Goal: Transaction & Acquisition: Purchase product/service

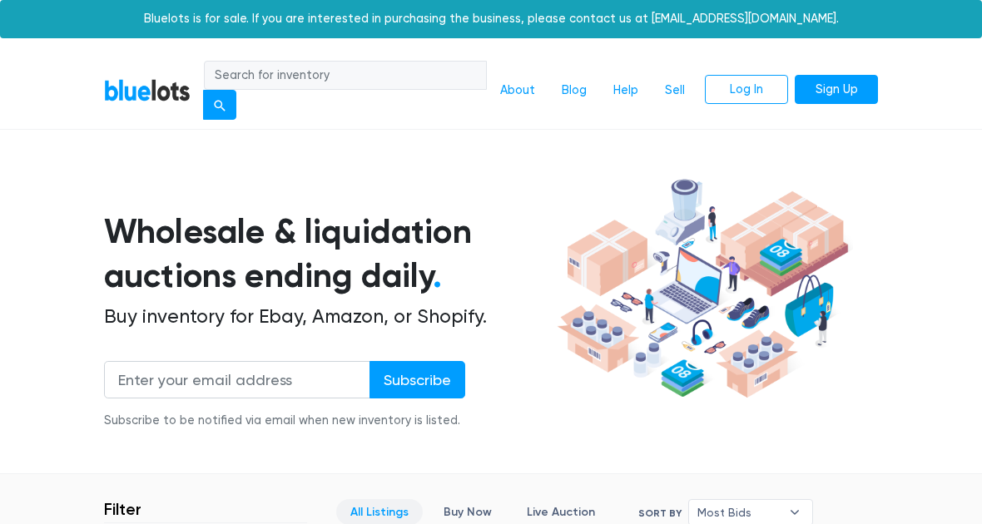
click at [520, 98] on link "About" at bounding box center [518, 91] width 62 height 32
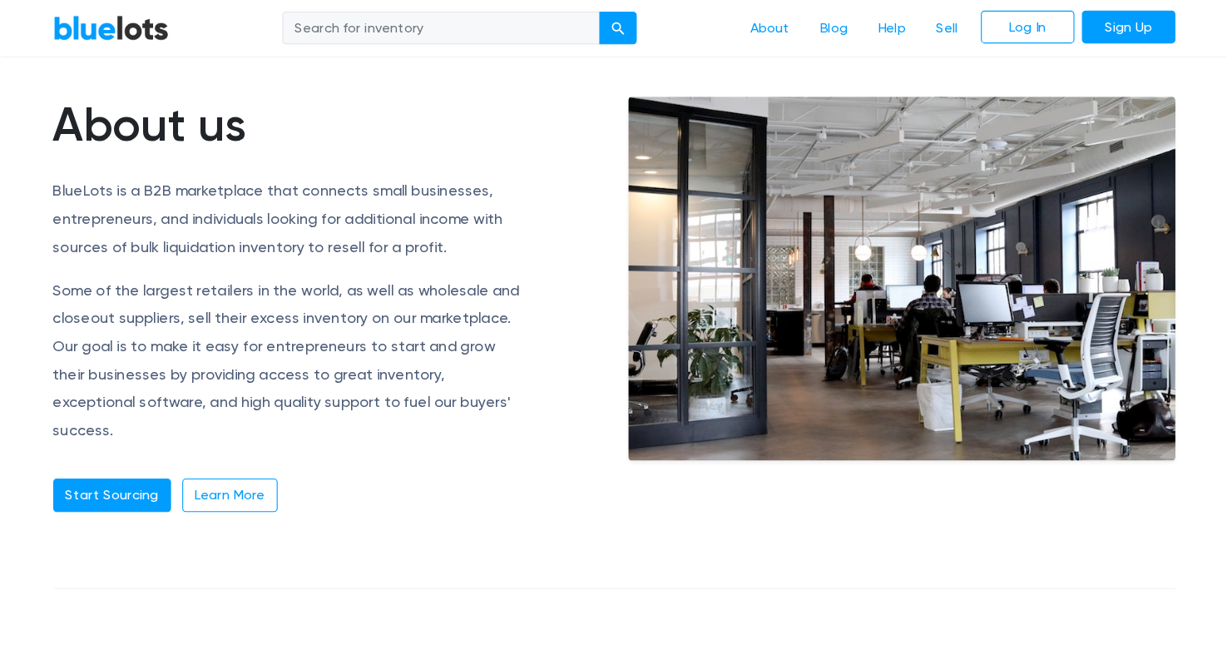
scroll to position [82, 0]
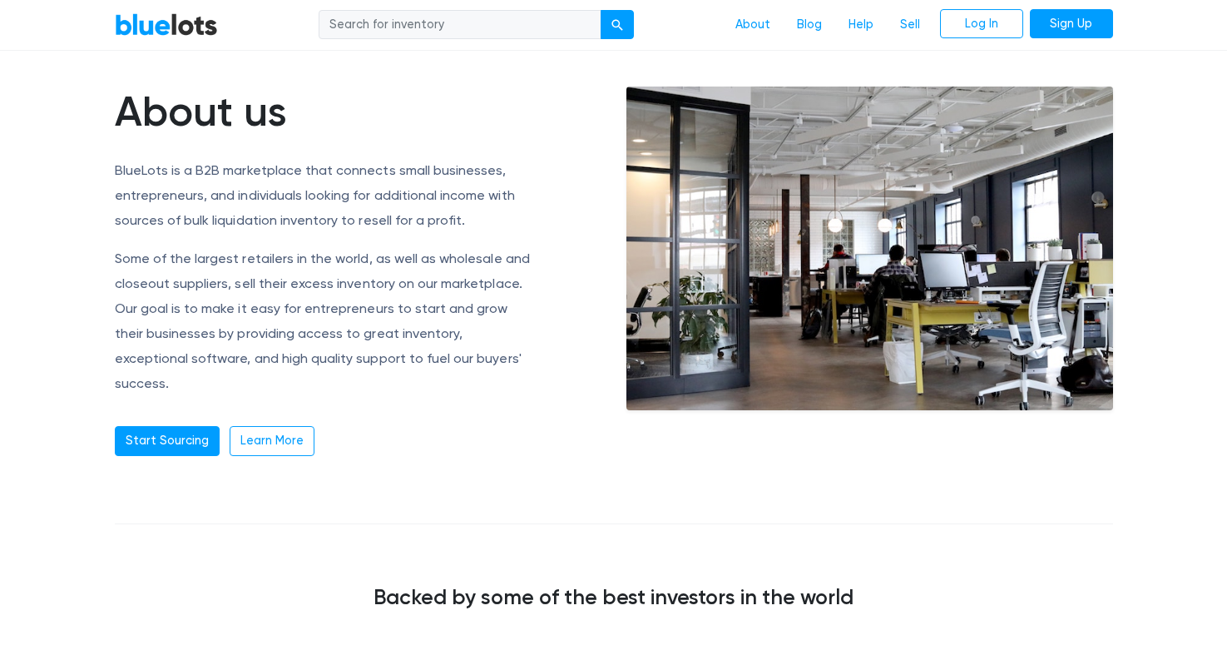
drag, startPoint x: 1161, startPoint y: 357, endPoint x: 623, endPoint y: 419, distance: 541.1
click at [981, 357] on article "About us BlueLots is a B2B marketplace that connects small businesses, entrepre…" at bounding box center [613, 354] width 1227 height 668
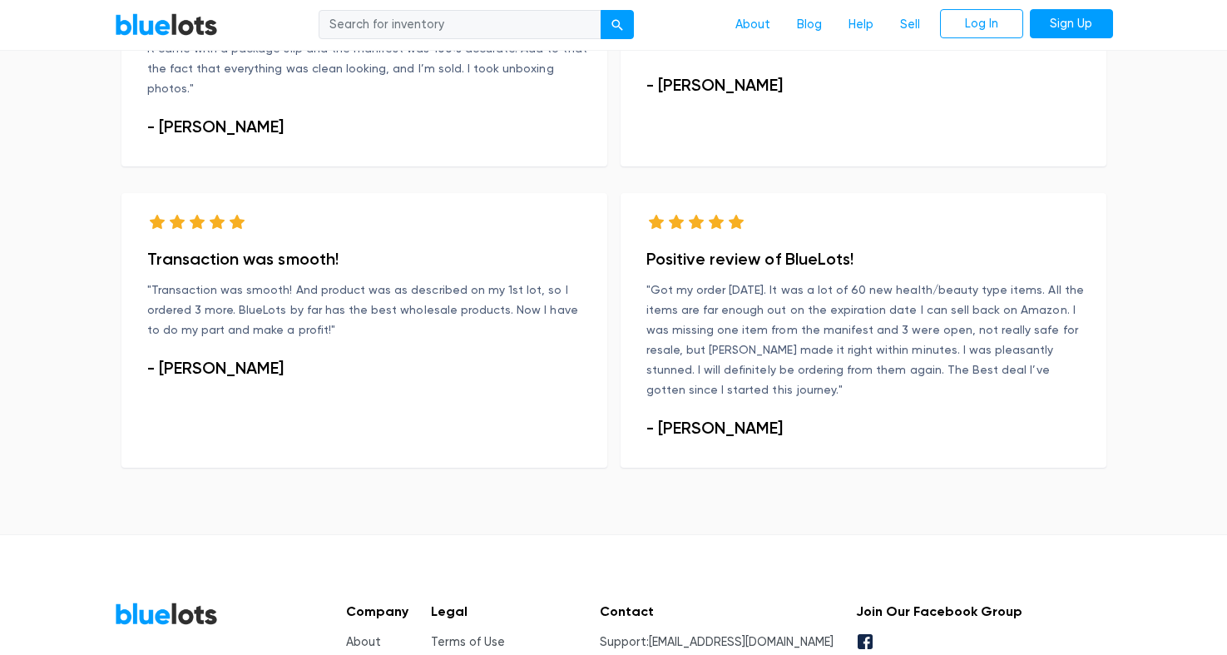
scroll to position [1209, 0]
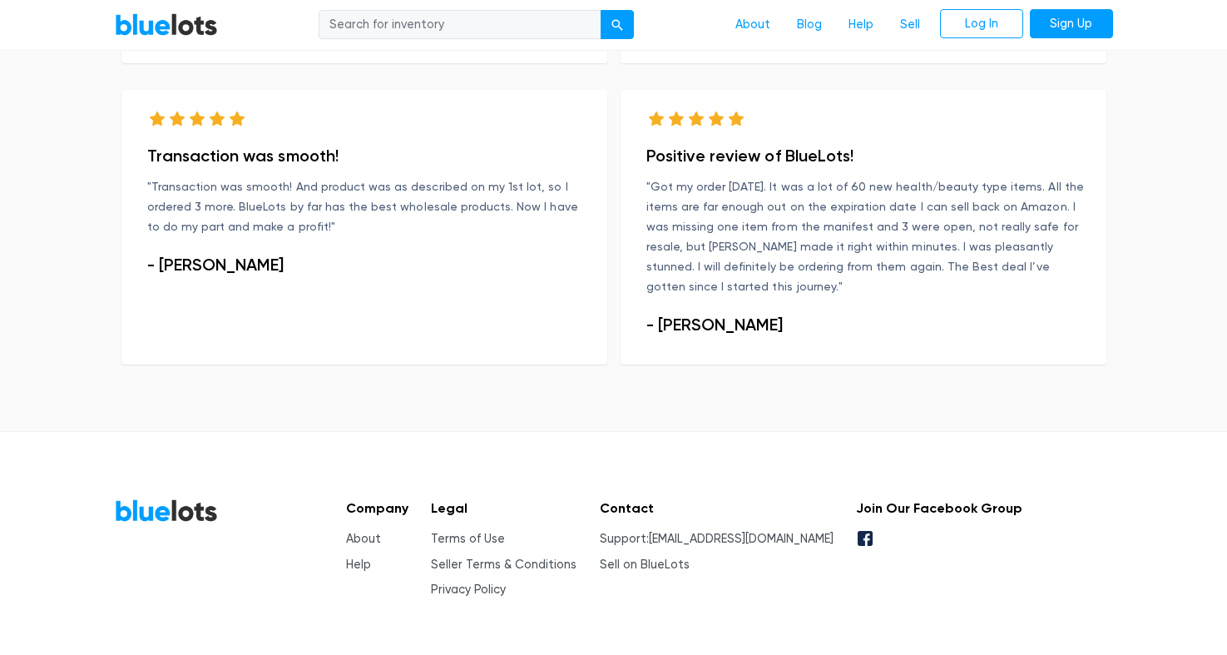
click at [384, 314] on div "Transaction was smooth! "Transaction was smooth! And product was as described o…" at bounding box center [364, 227] width 486 height 275
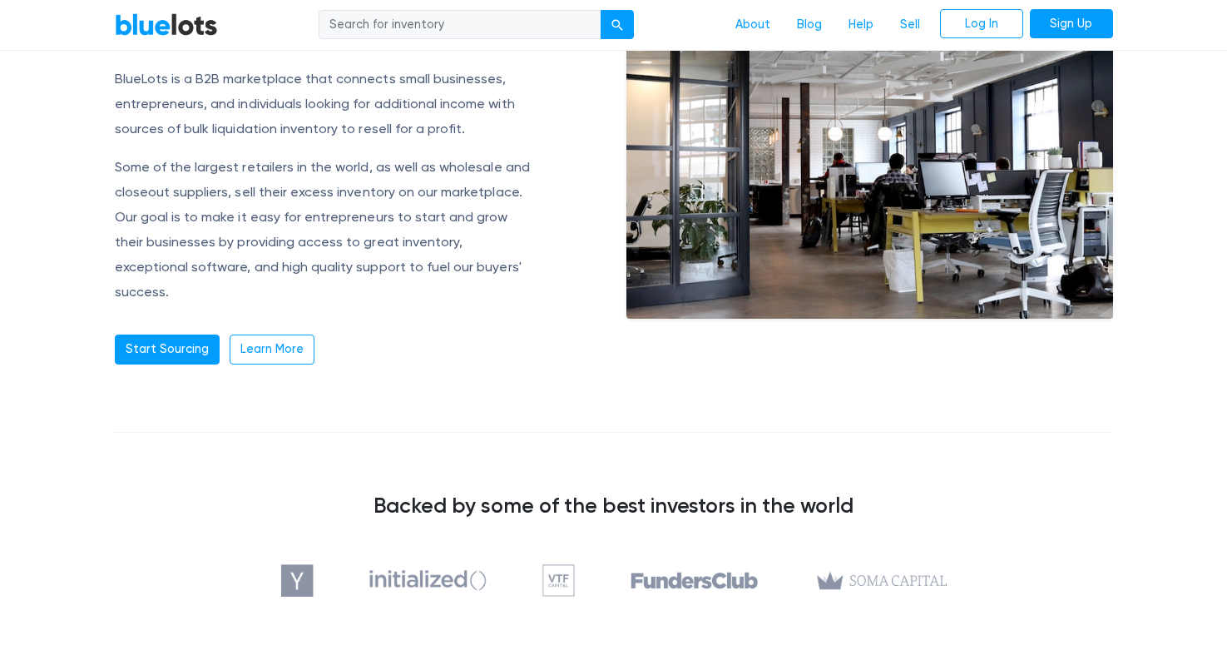
scroll to position [65, 0]
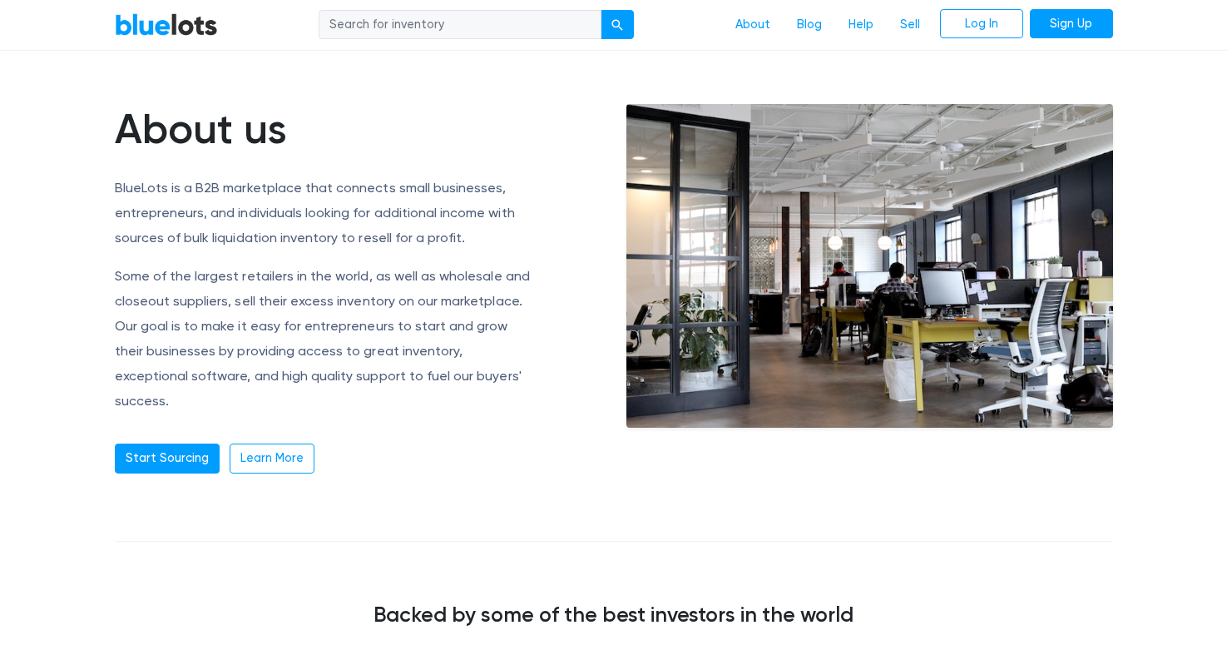
click at [454, 17] on input "search" at bounding box center [460, 25] width 283 height 30
type input "rasta"
click at [601, 10] on button "submit" at bounding box center [617, 25] width 33 height 30
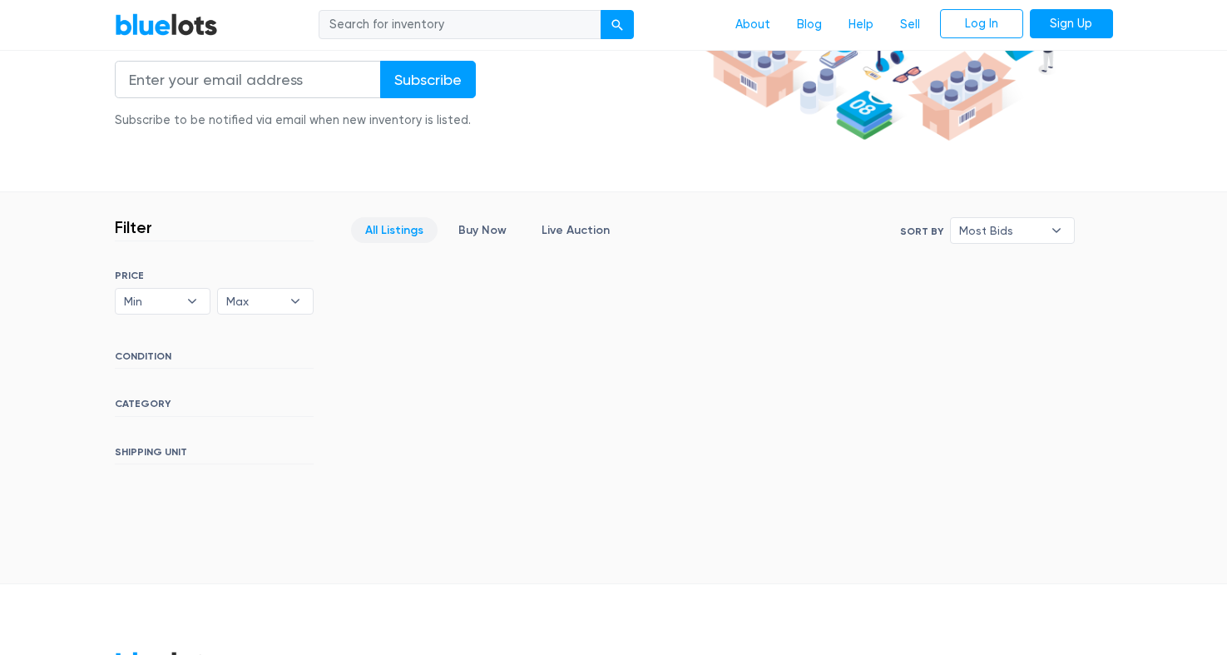
scroll to position [415, 0]
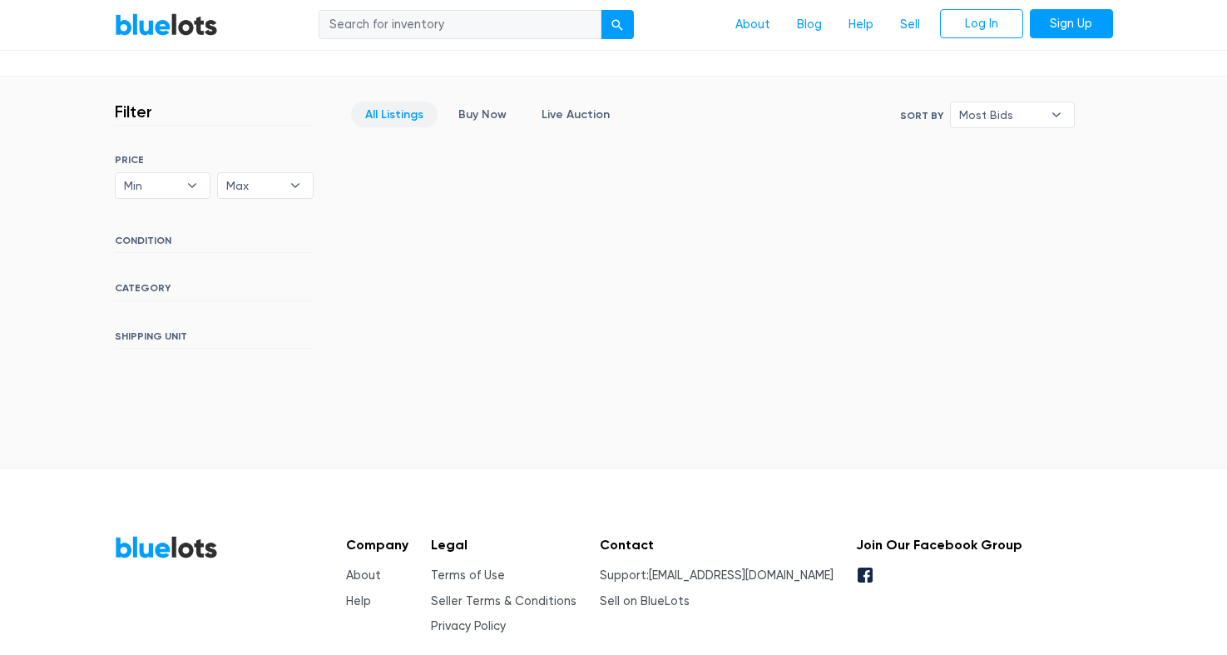
click at [481, 32] on input "search" at bounding box center [460, 25] width 283 height 30
paste input "2017-01-21"
drag, startPoint x: 487, startPoint y: 33, endPoint x: 330, endPoint y: 34, distance: 157.3
click at [330, 34] on input "2017-01-21" at bounding box center [460, 25] width 283 height 30
type input "rasta imposta"
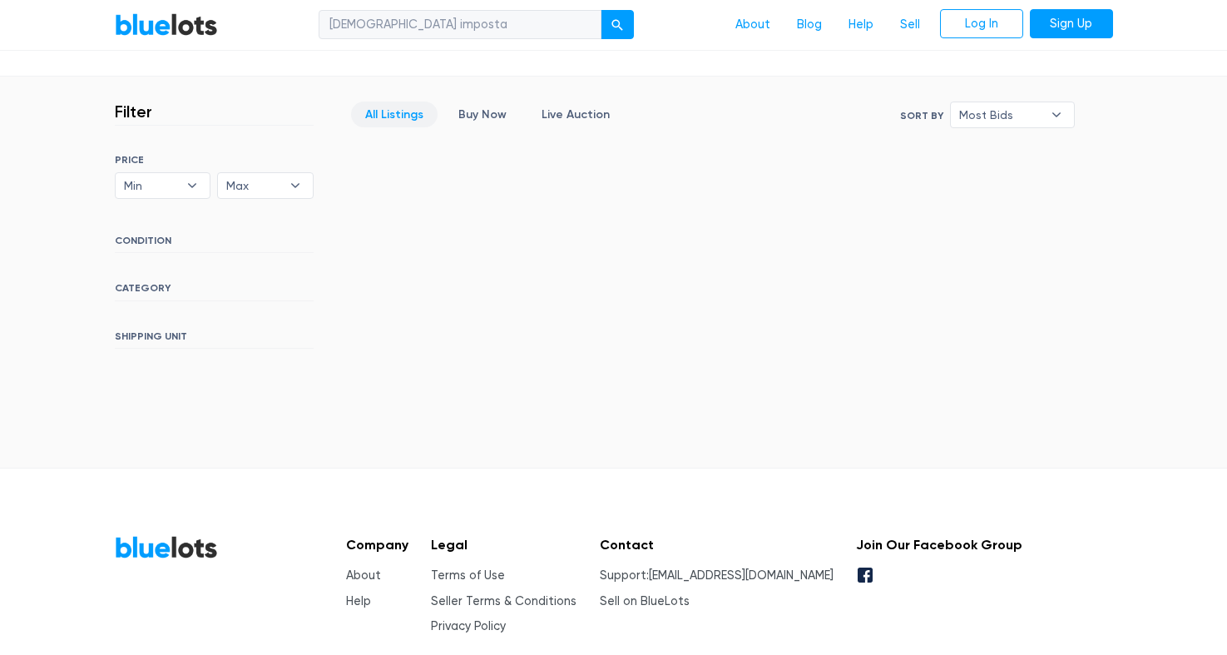
click at [601, 10] on button "submit" at bounding box center [617, 25] width 33 height 30
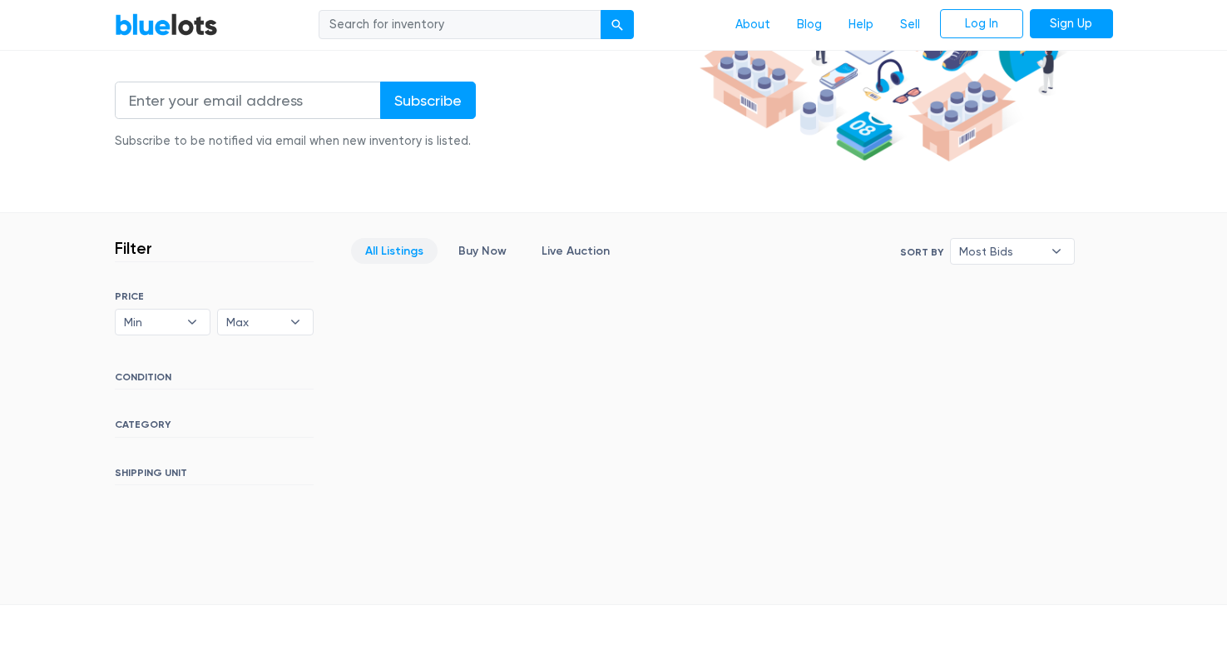
scroll to position [186, 0]
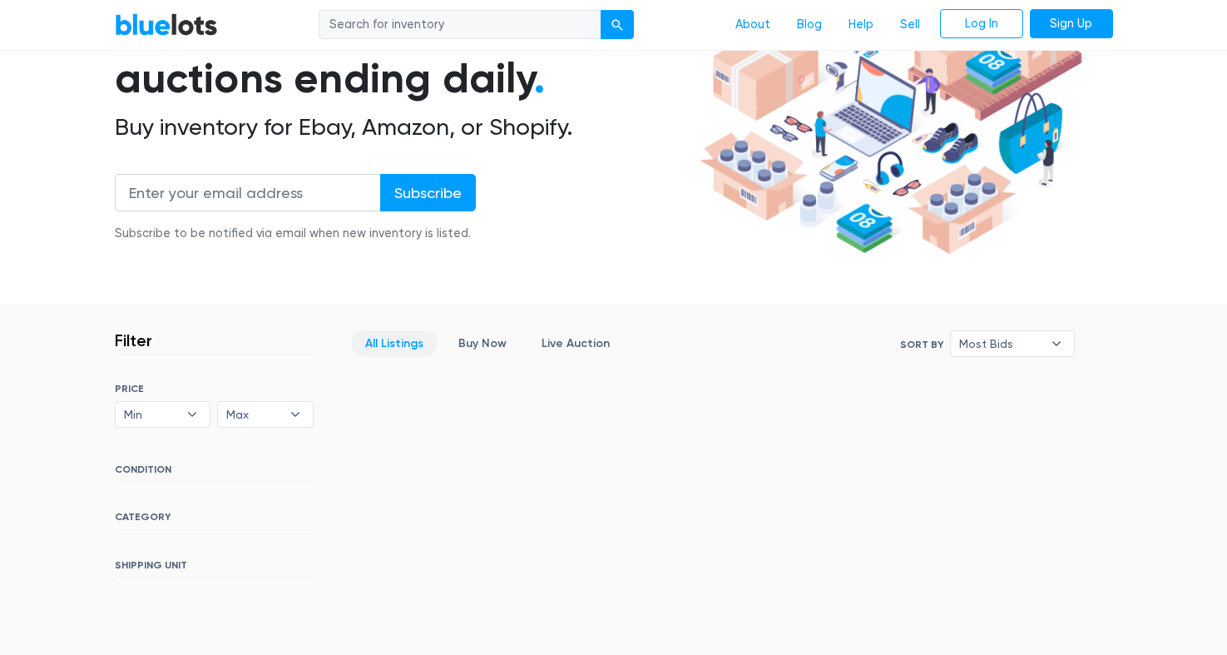
click at [132, 535] on div "SORT BY Most Bids Ending Soonest Newly Listed Lowest Price Highest Price Most B…" at bounding box center [214, 480] width 199 height 195
click at [139, 522] on h6 "CATEGORY" at bounding box center [214, 520] width 199 height 18
click at [469, 42] on nav "BlueLots About Blog Help Sell Log In Sign Up" at bounding box center [613, 25] width 1227 height 51
click at [475, 34] on input "search" at bounding box center [460, 25] width 283 height 30
click at [622, 17] on button "submit" at bounding box center [617, 25] width 33 height 30
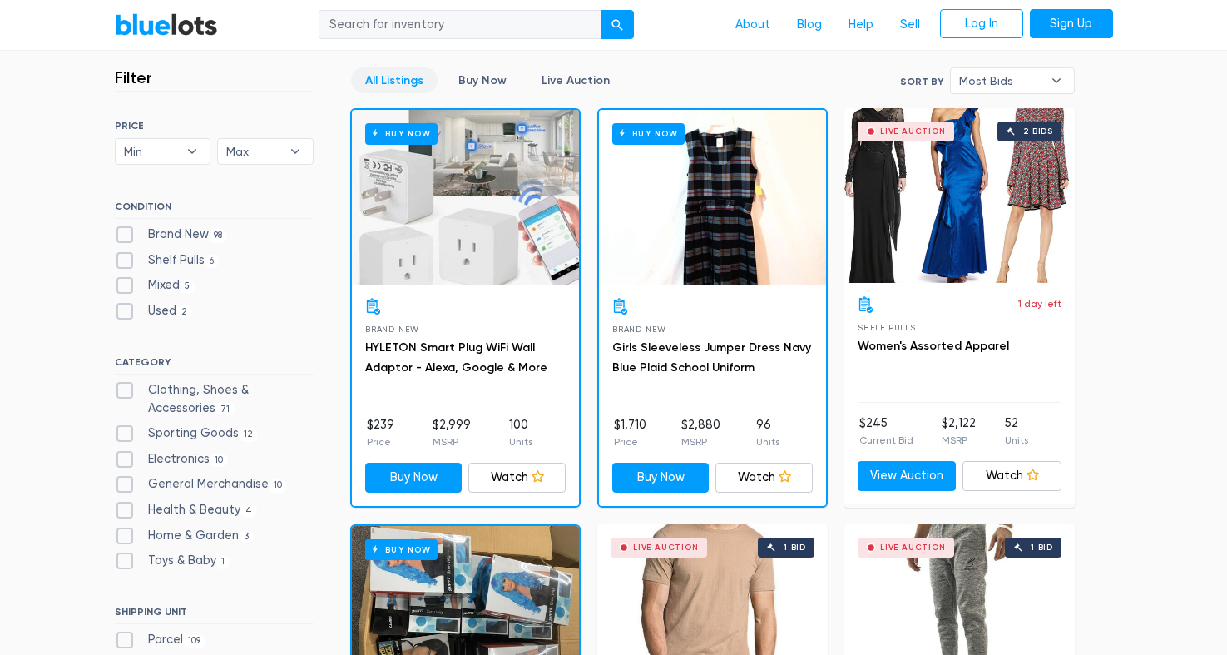
scroll to position [520, 0]
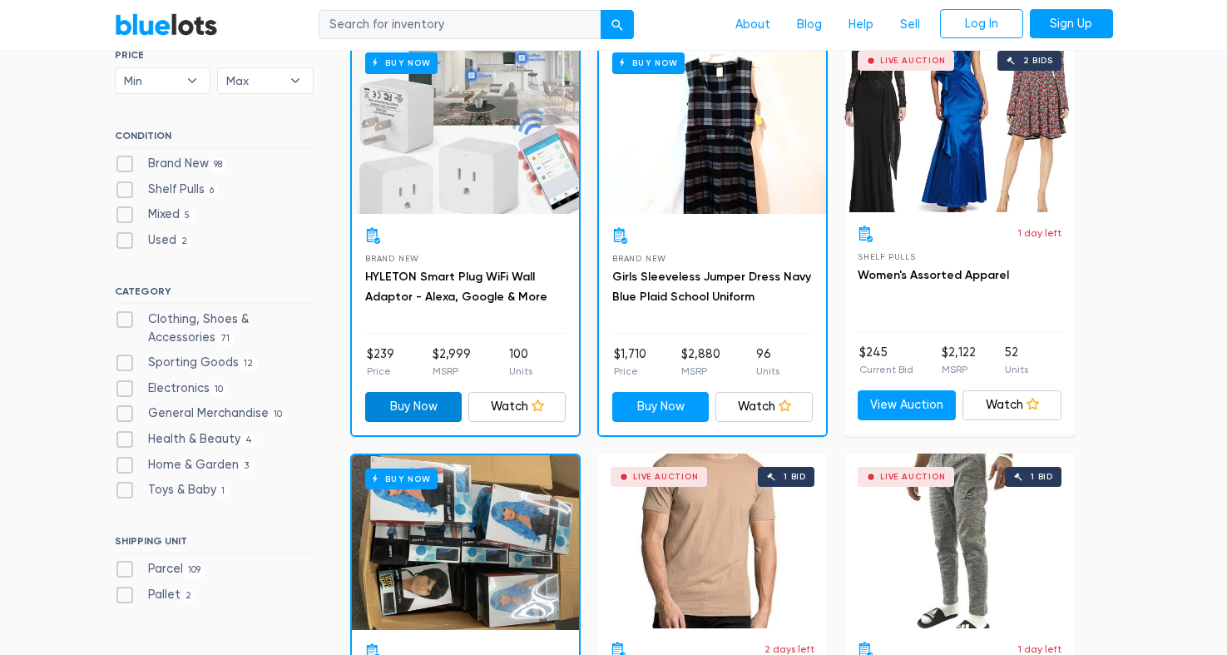
click at [420, 405] on link "Buy Now" at bounding box center [413, 407] width 97 height 30
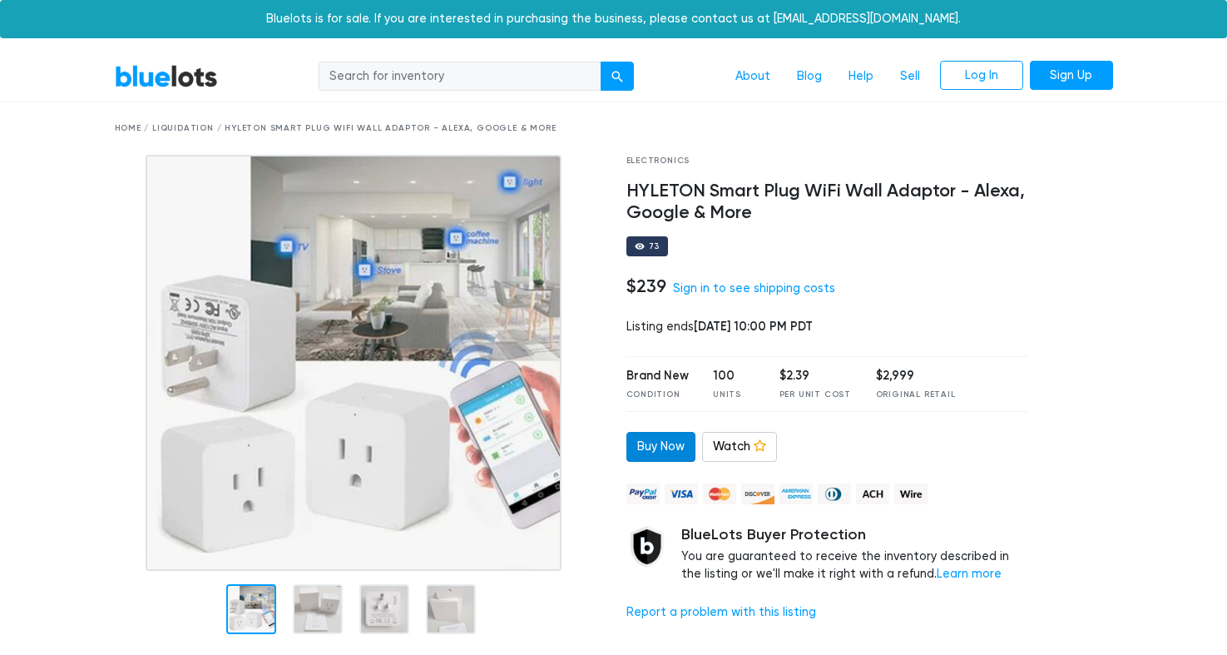
click at [647, 436] on link "Buy Now" at bounding box center [661, 447] width 69 height 30
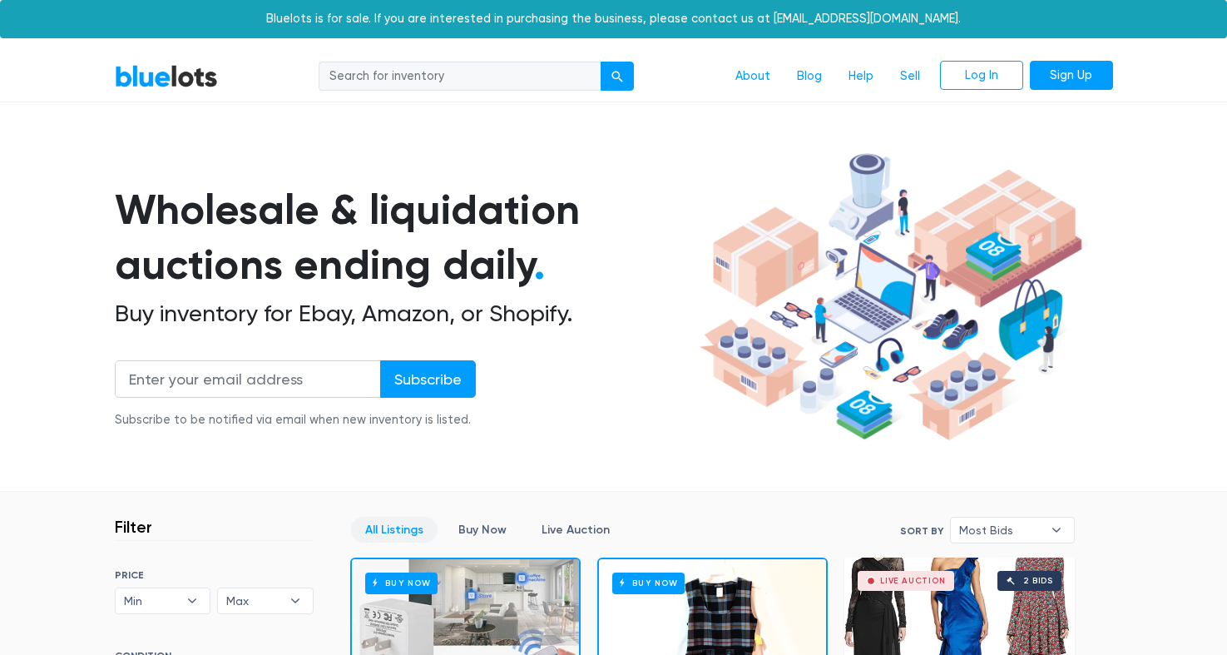
click at [154, 204] on h1 "Wholesale & liquidation auctions ending daily ." at bounding box center [404, 237] width 579 height 111
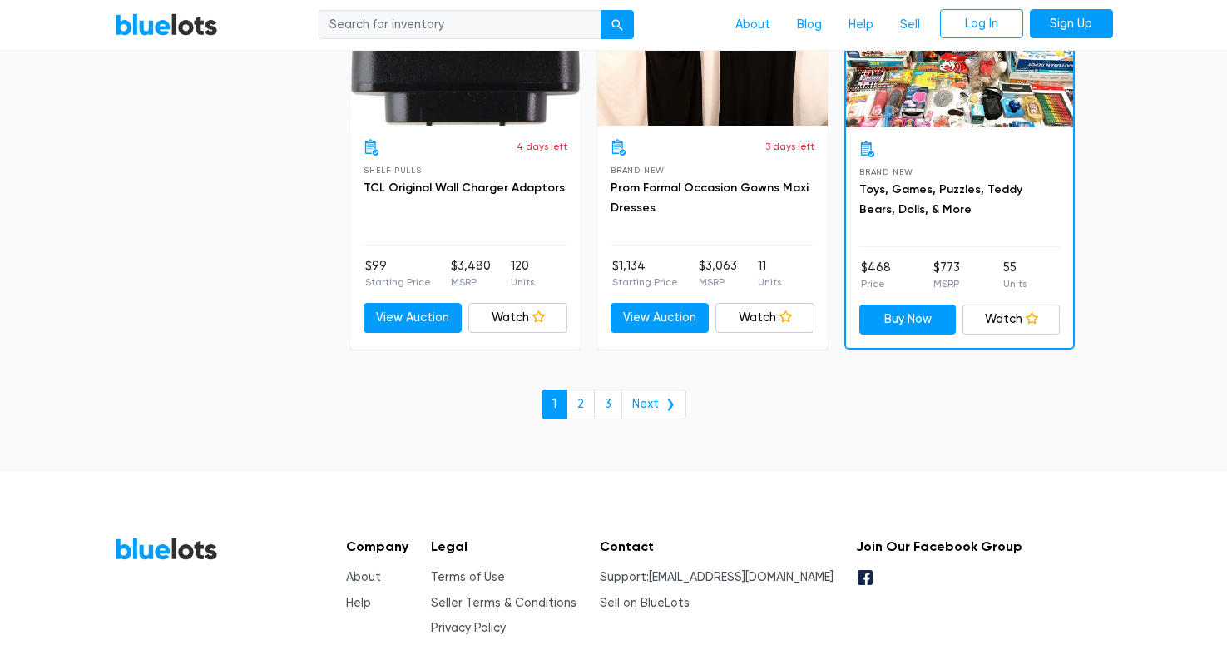
scroll to position [7291, 0]
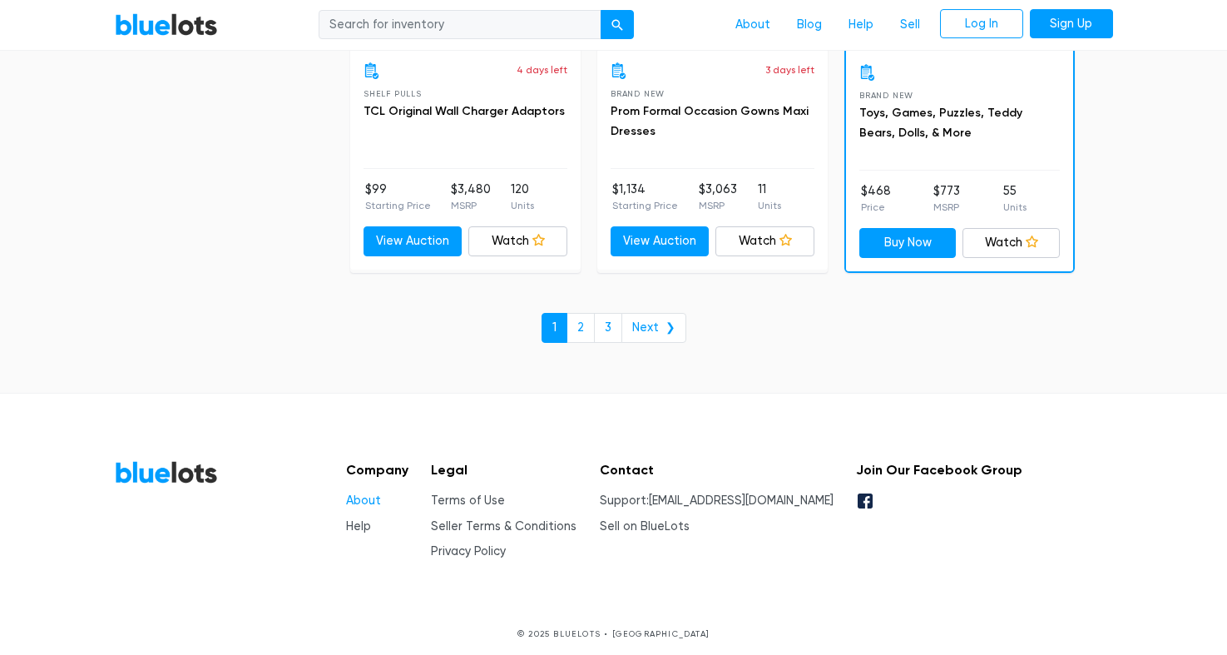
click at [354, 493] on link "About" at bounding box center [363, 500] width 35 height 14
